Goal: Task Accomplishment & Management: Manage account settings

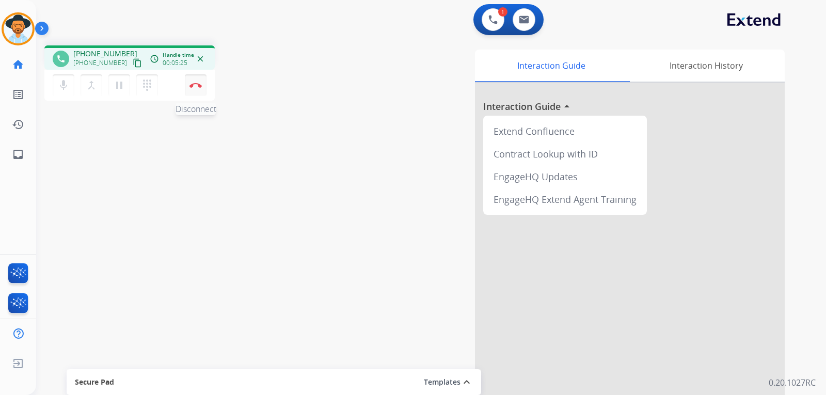
click at [197, 86] on img at bounding box center [195, 85] width 12 height 5
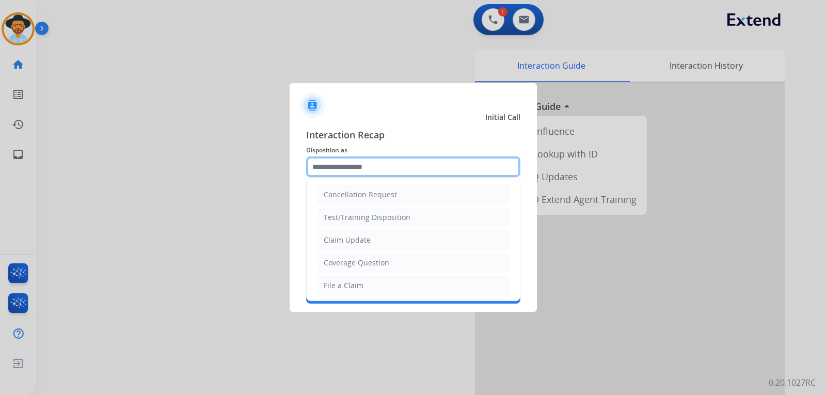
click at [352, 172] on input "text" at bounding box center [413, 166] width 214 height 21
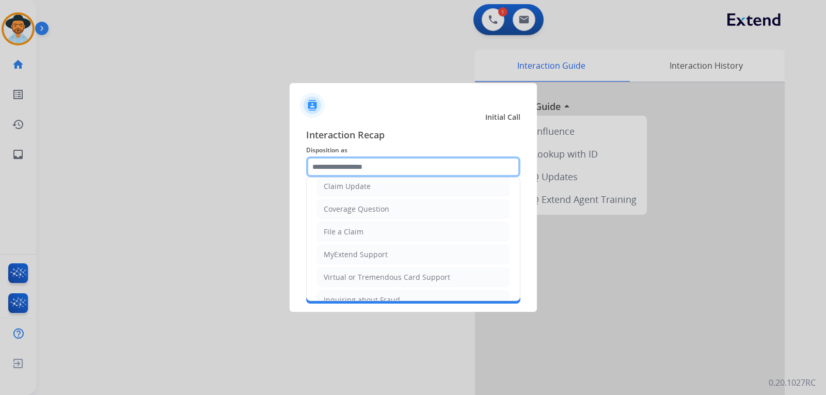
scroll to position [103, 0]
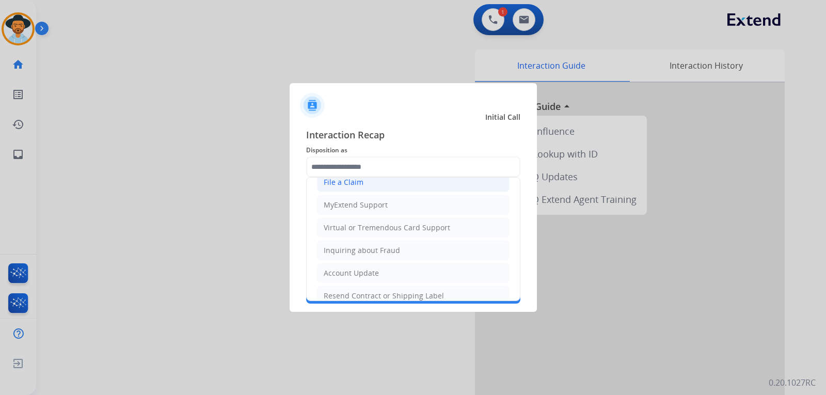
click at [354, 183] on div "File a Claim" at bounding box center [344, 182] width 40 height 10
type input "**********"
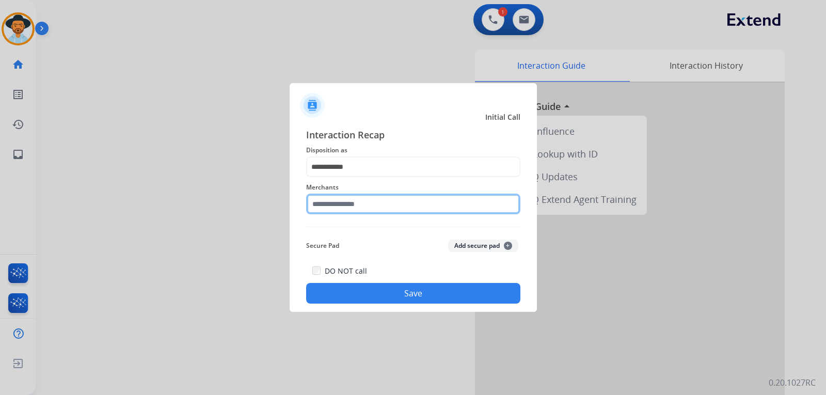
click at [436, 205] on input "text" at bounding box center [413, 204] width 214 height 21
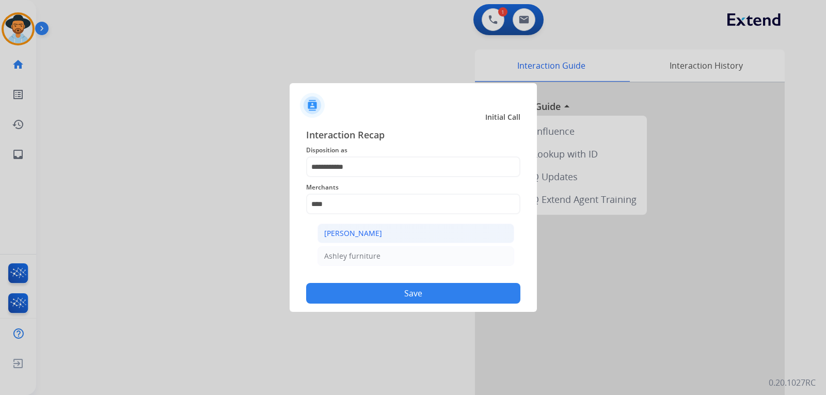
click at [357, 228] on li "[PERSON_NAME]" at bounding box center [415, 233] width 197 height 20
type input "**********"
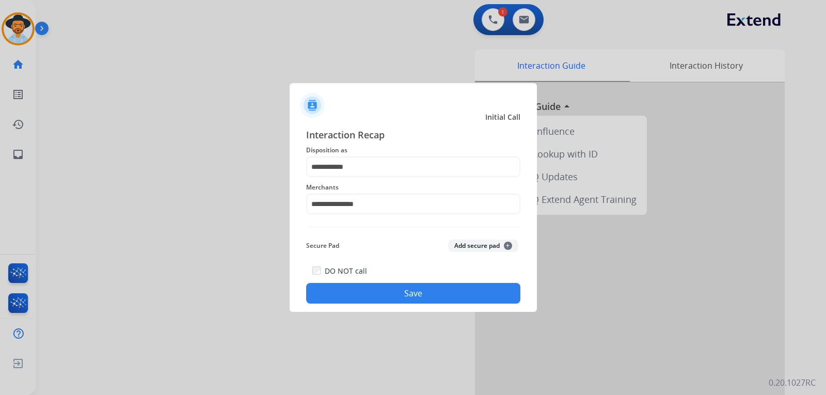
click at [405, 291] on button "Save" at bounding box center [413, 293] width 214 height 21
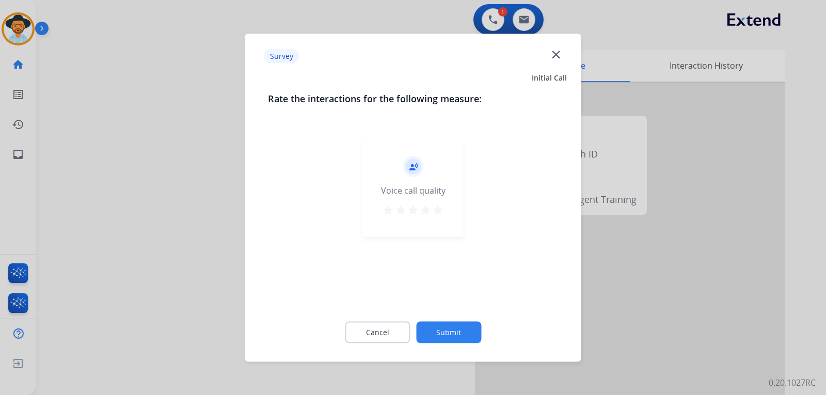
click at [677, 309] on div at bounding box center [413, 197] width 826 height 395
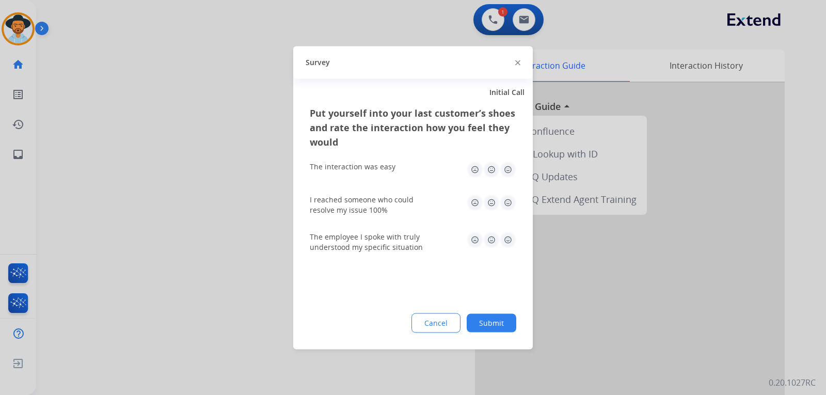
click at [677, 309] on div at bounding box center [413, 197] width 826 height 395
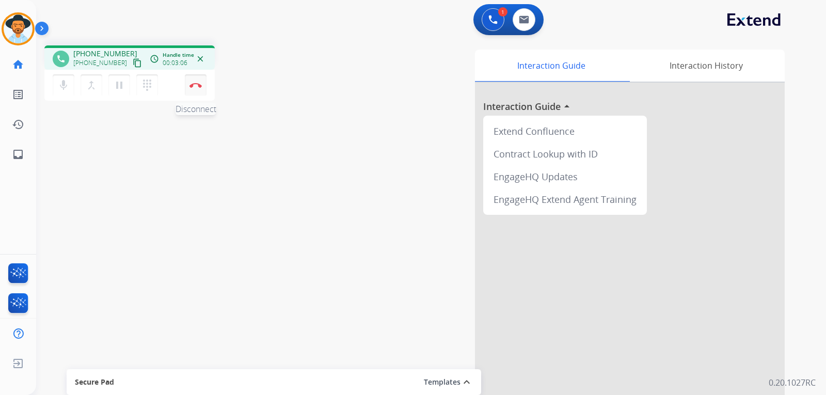
click at [196, 88] on button "Disconnect" at bounding box center [196, 85] width 22 height 22
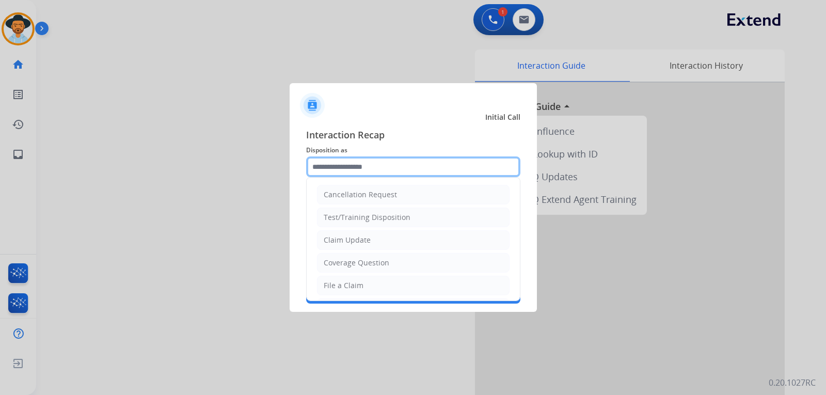
click at [390, 170] on input "text" at bounding box center [413, 166] width 214 height 21
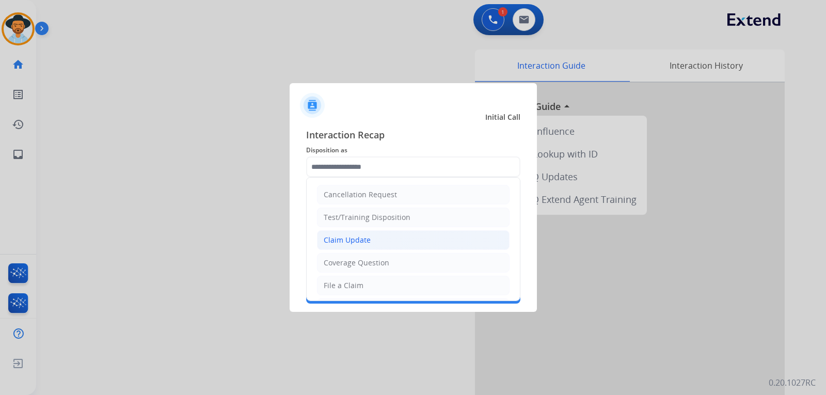
click at [348, 238] on div "Claim Update" at bounding box center [347, 240] width 47 height 10
type input "**********"
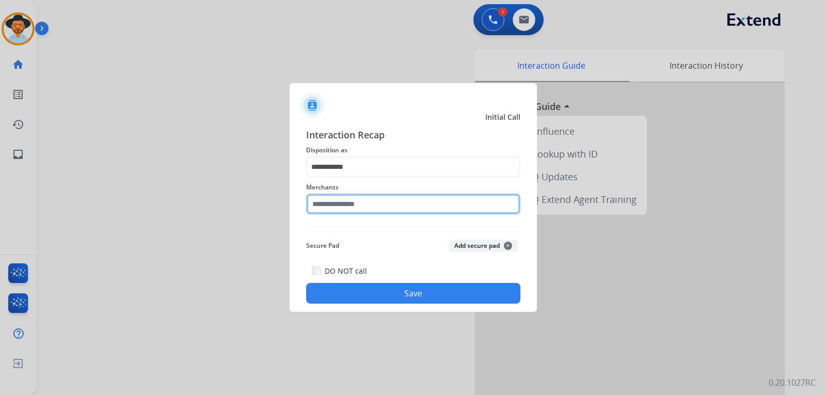
click at [366, 205] on input "text" at bounding box center [413, 204] width 214 height 21
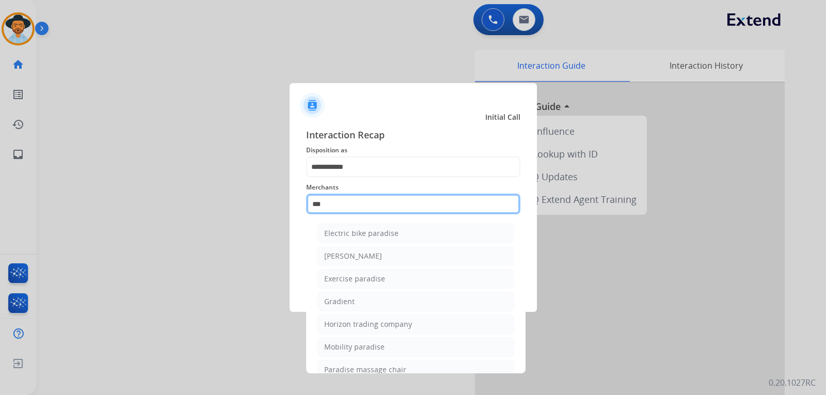
scroll to position [85, 0]
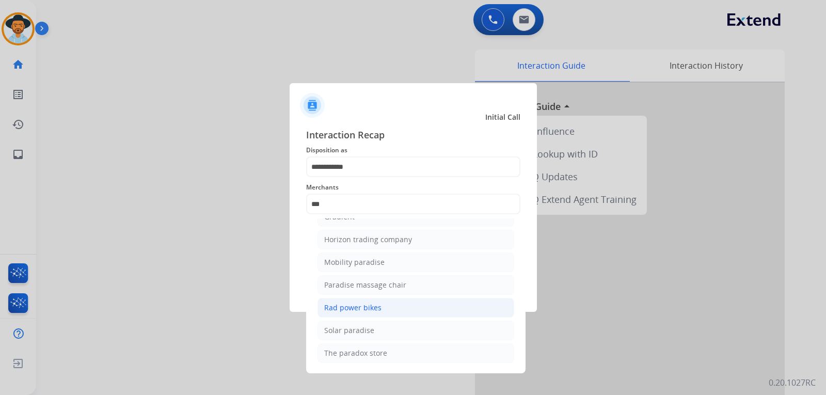
click at [359, 302] on div "Rad power bikes" at bounding box center [352, 307] width 57 height 10
type input "**********"
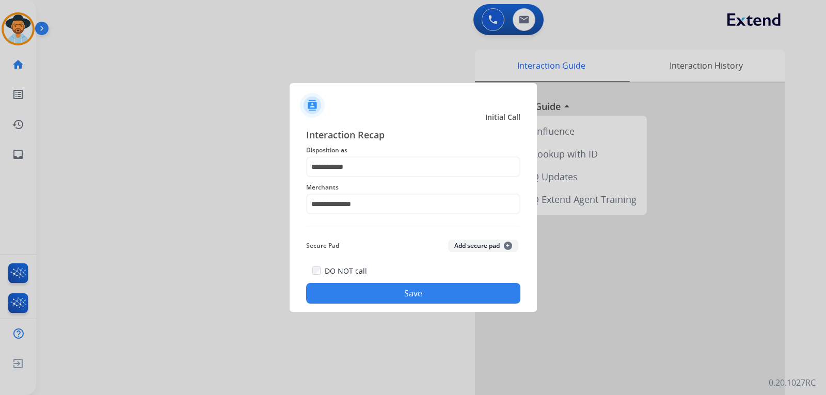
click at [375, 286] on button "Save" at bounding box center [413, 293] width 214 height 21
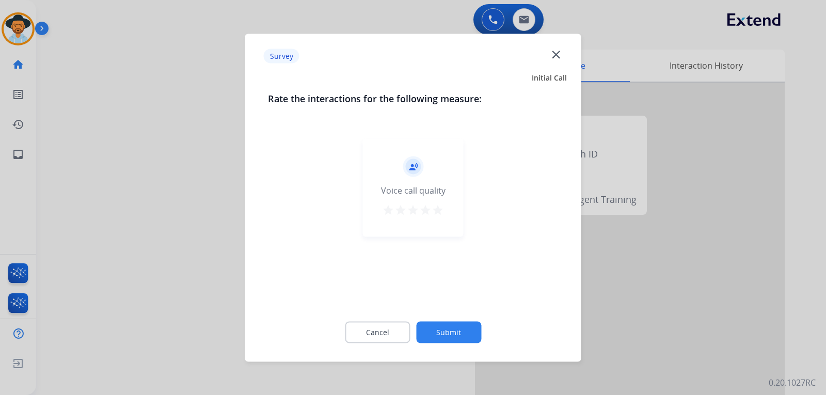
click at [660, 327] on div at bounding box center [413, 197] width 826 height 395
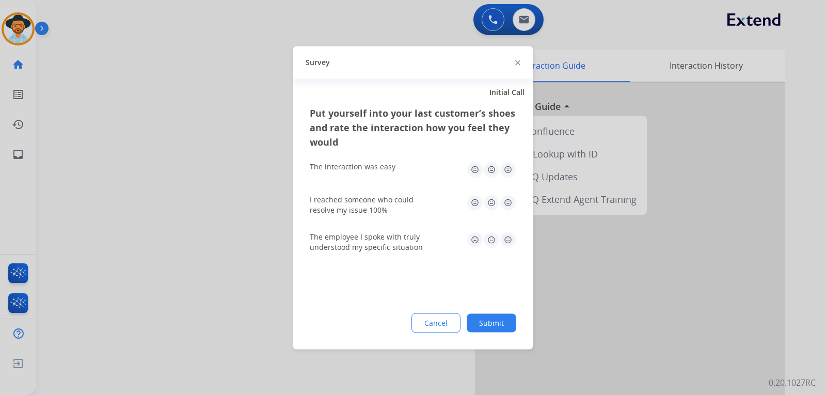
click at [660, 326] on div at bounding box center [413, 197] width 826 height 395
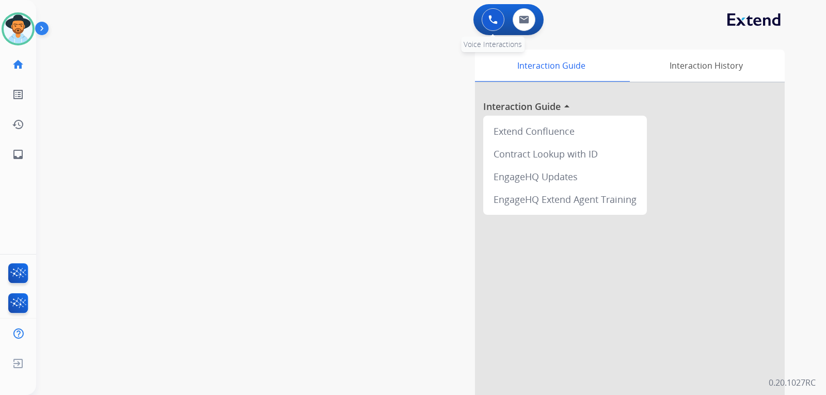
click at [489, 20] on img at bounding box center [492, 19] width 9 height 9
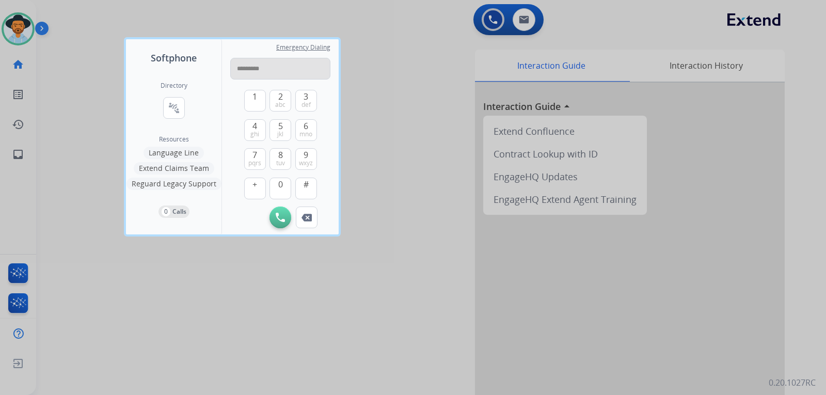
type input "**********"
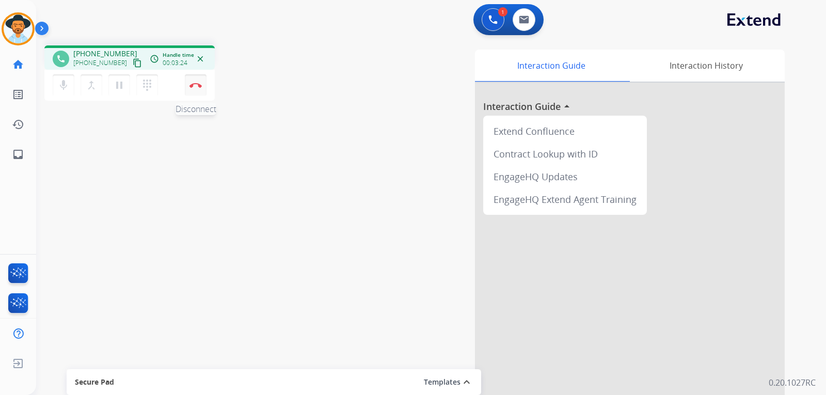
click at [197, 85] on img at bounding box center [195, 85] width 12 height 5
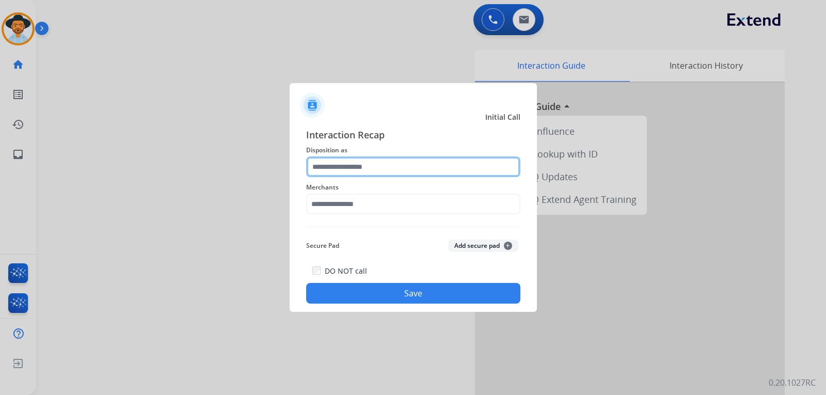
click at [356, 162] on input "text" at bounding box center [413, 166] width 214 height 21
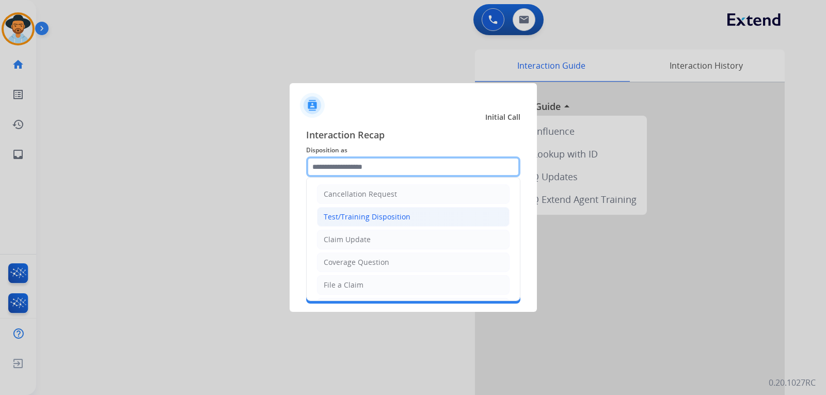
scroll to position [0, 0]
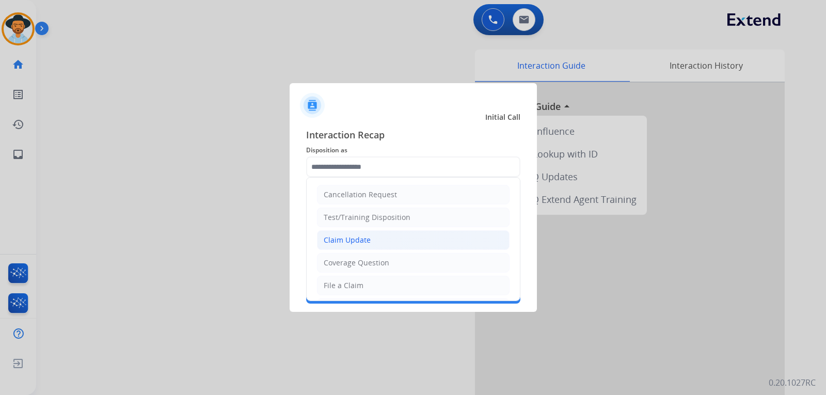
click at [355, 239] on div "Claim Update" at bounding box center [347, 240] width 47 height 10
type input "**********"
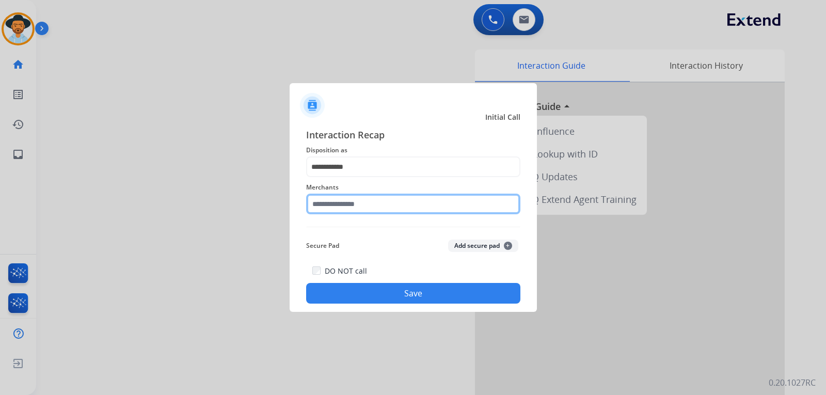
click at [358, 200] on input "text" at bounding box center [413, 204] width 214 height 21
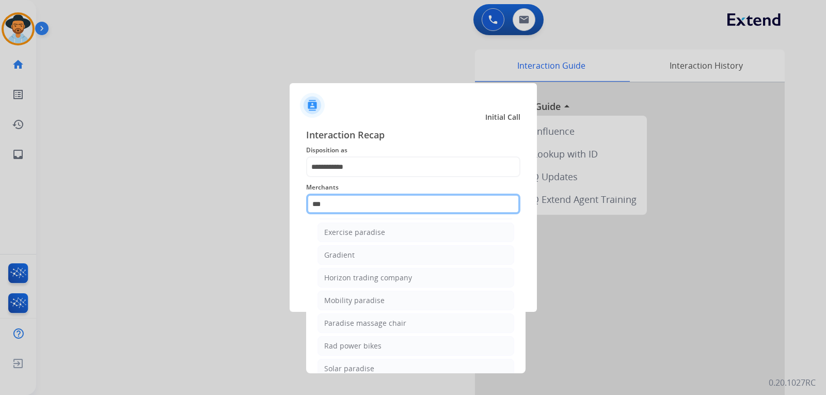
scroll to position [85, 0]
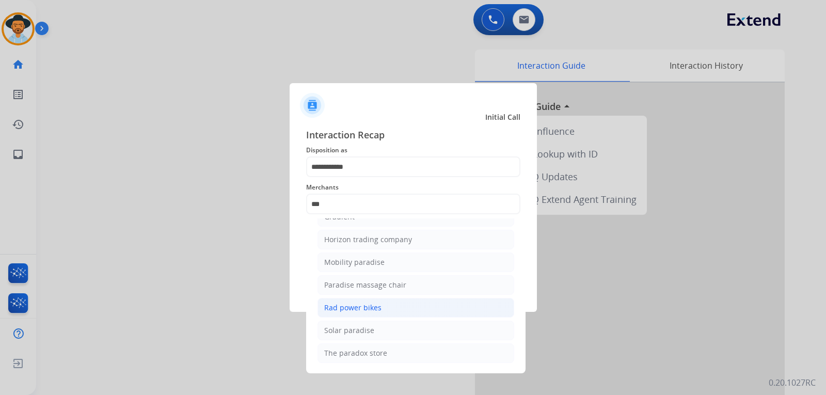
click at [374, 308] on div "Rad power bikes" at bounding box center [352, 307] width 57 height 10
type input "**********"
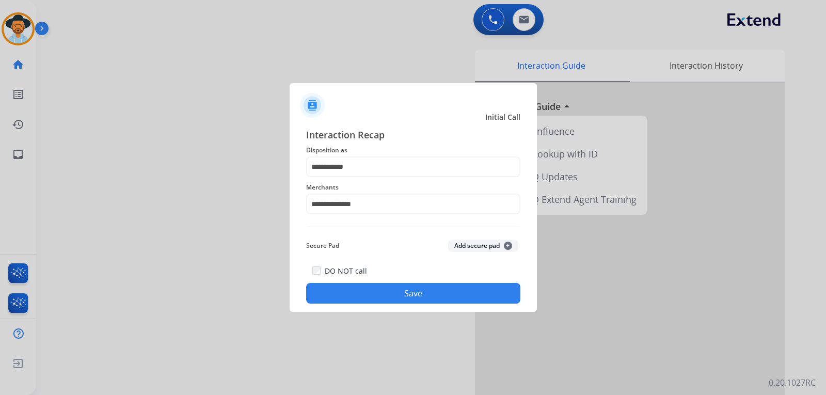
click at [397, 293] on button "Save" at bounding box center [413, 293] width 214 height 21
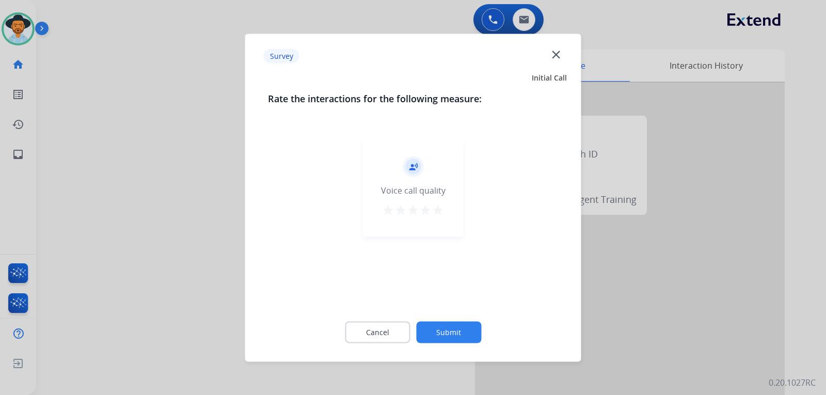
click at [554, 58] on mat-icon "close" at bounding box center [555, 53] width 13 height 13
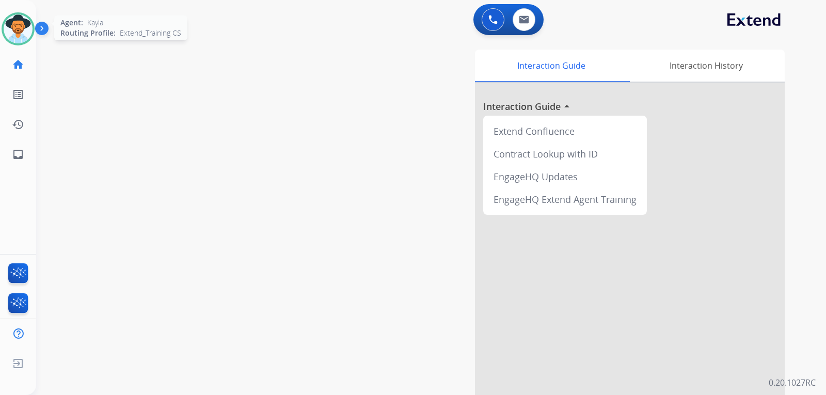
click at [19, 36] on img at bounding box center [18, 28] width 29 height 29
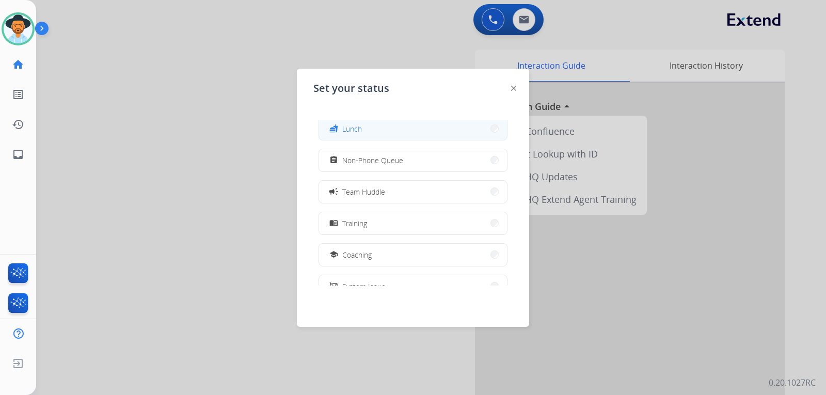
scroll to position [163, 0]
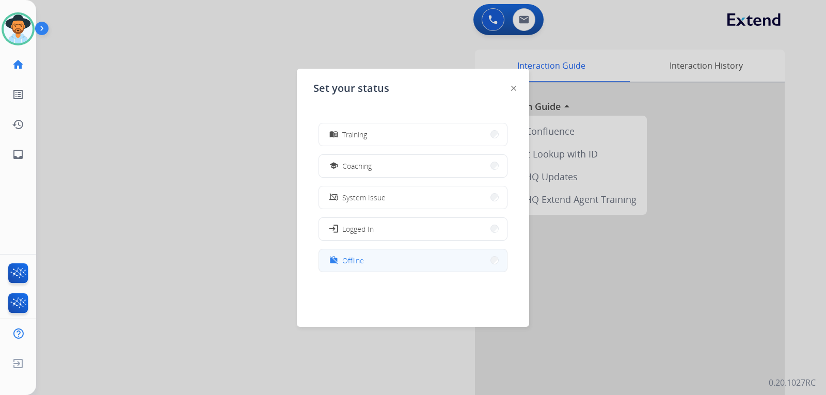
click at [372, 255] on button "work_off Offline" at bounding box center [413, 260] width 188 height 22
